Goal: Task Accomplishment & Management: Manage account settings

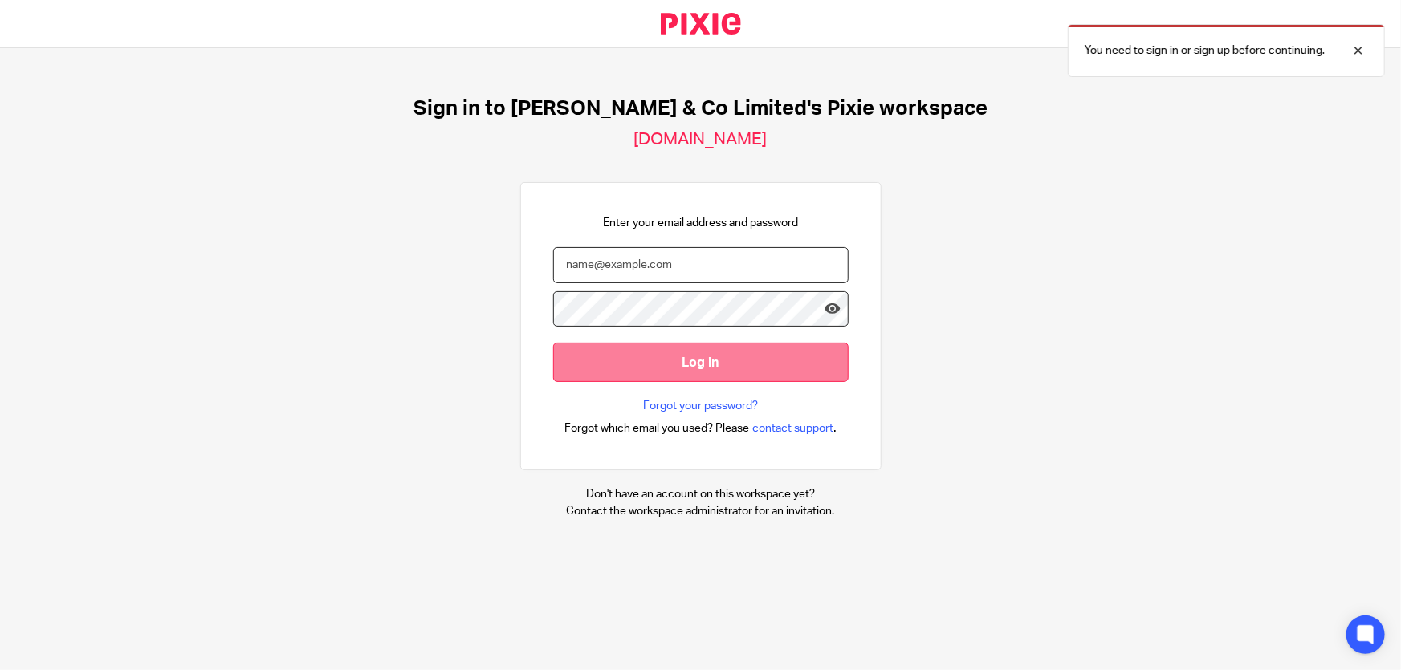
type input "marianne.price@andrewprice.co.uk"
click at [706, 360] on input "Log in" at bounding box center [700, 362] width 295 height 39
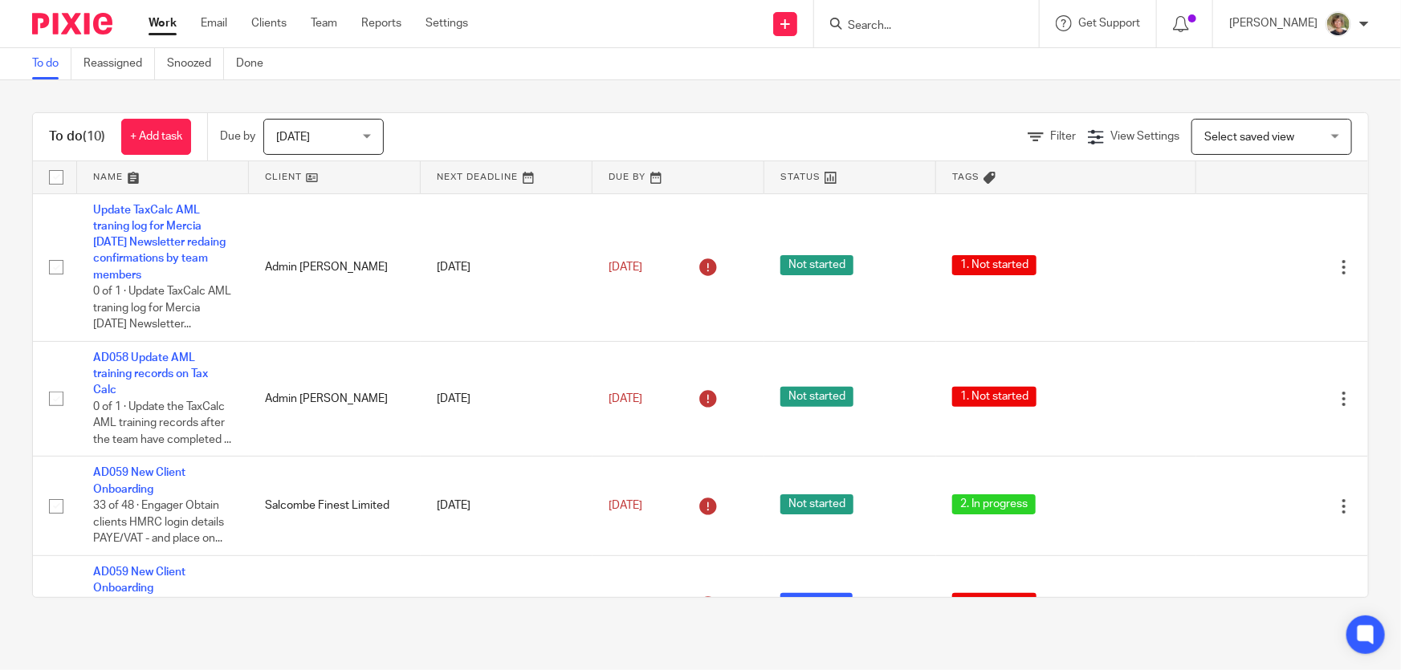
click at [368, 141] on div "[DATE] [DATE]" at bounding box center [323, 137] width 120 height 36
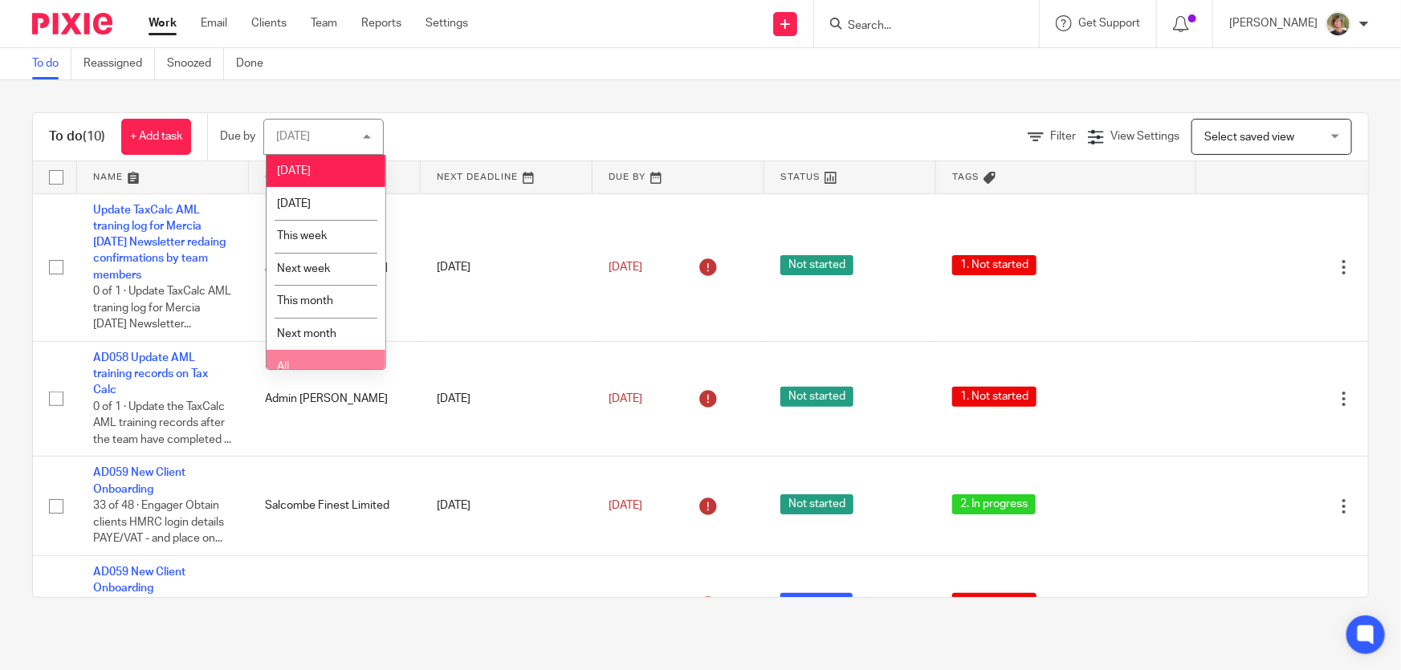
scroll to position [12, 0]
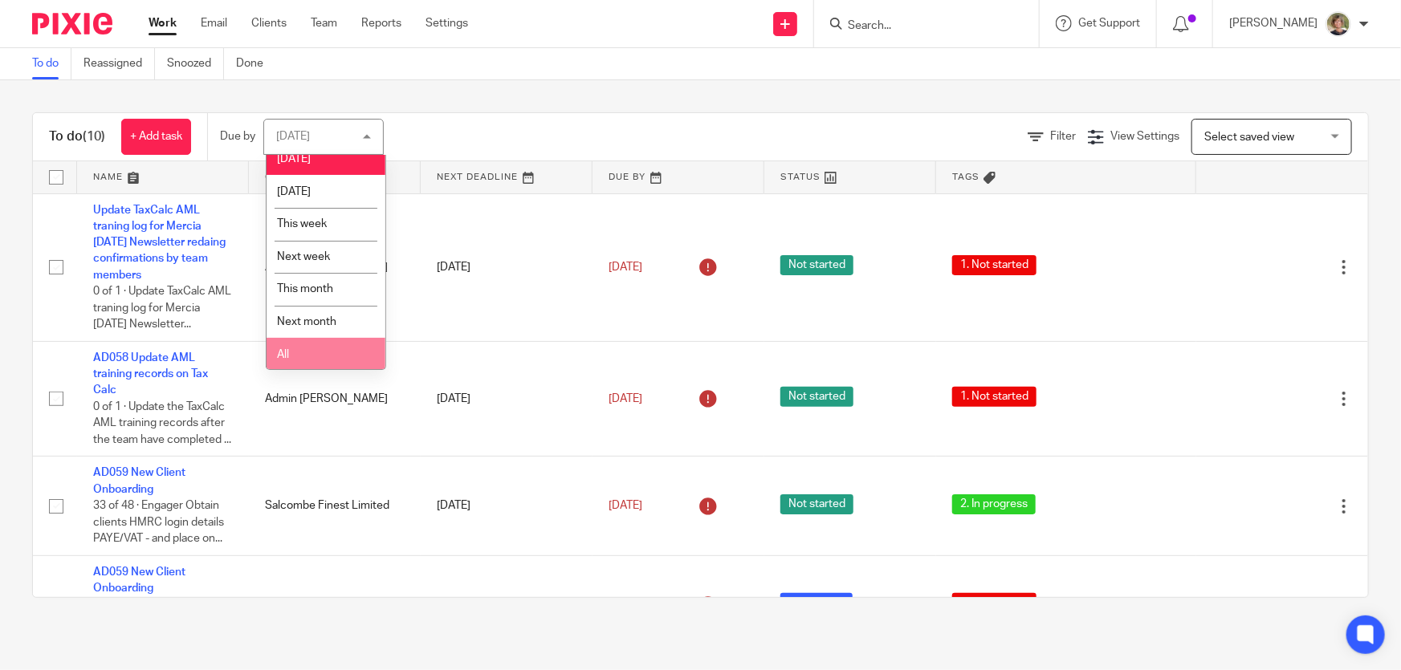
click at [321, 348] on li "All" at bounding box center [325, 354] width 119 height 33
